Goal: Task Accomplishment & Management: Complete application form

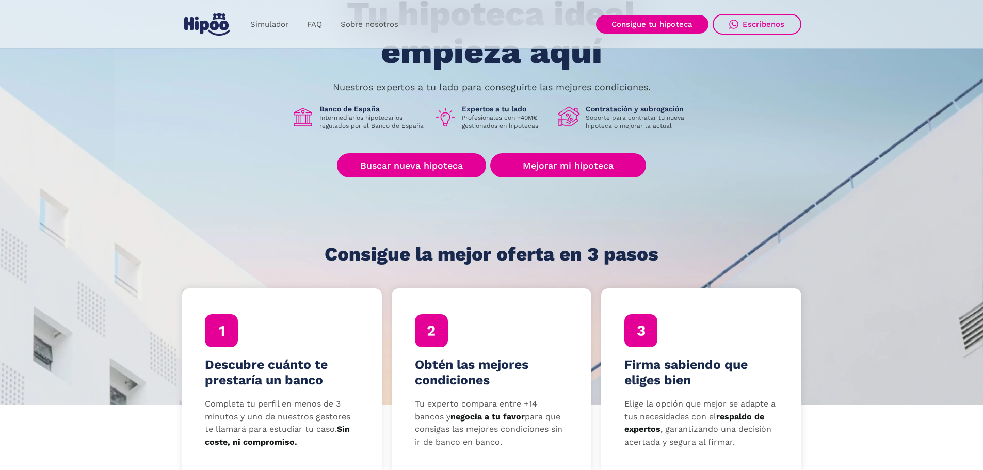
scroll to position [103, 0]
click at [425, 161] on link "Buscar nueva hipoteca" at bounding box center [411, 165] width 149 height 24
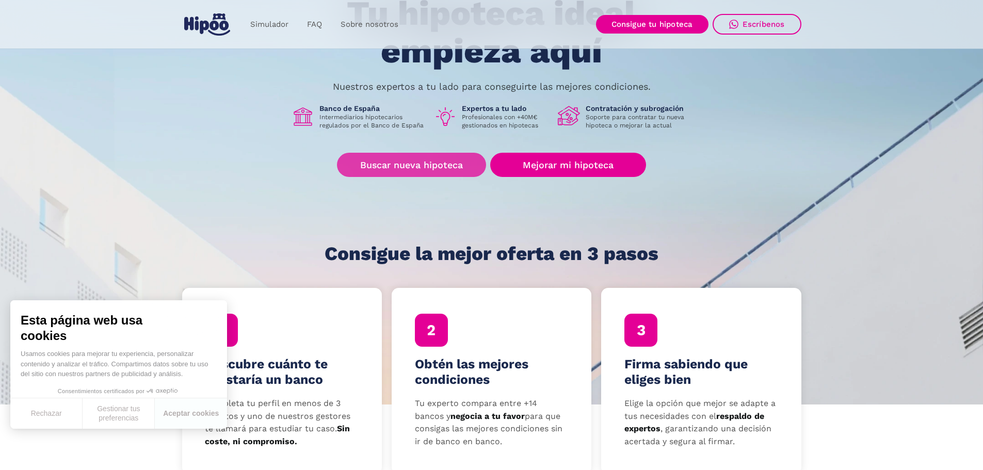
click at [424, 159] on link "Buscar nueva hipoteca" at bounding box center [411, 165] width 149 height 24
